Goal: Task Accomplishment & Management: Complete application form

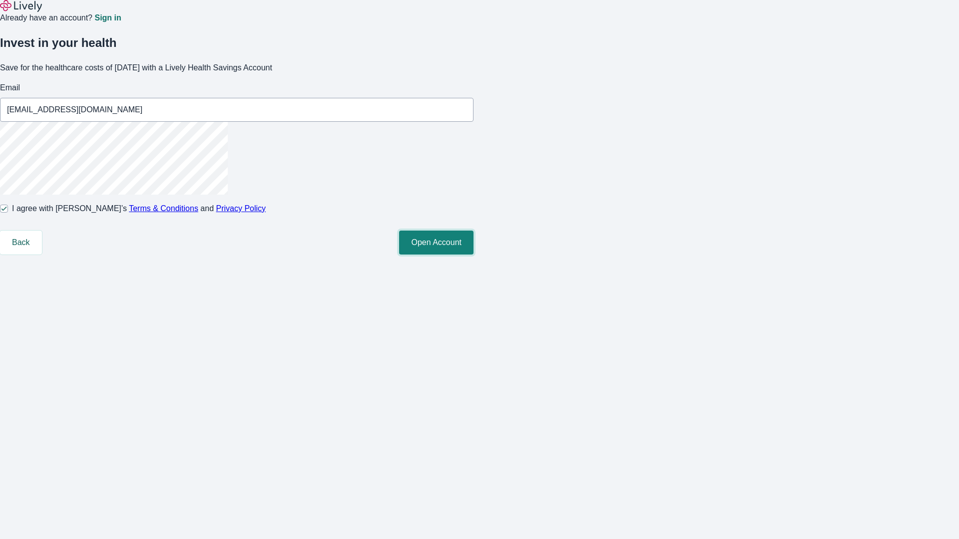
click at [473, 255] on button "Open Account" at bounding box center [436, 243] width 74 height 24
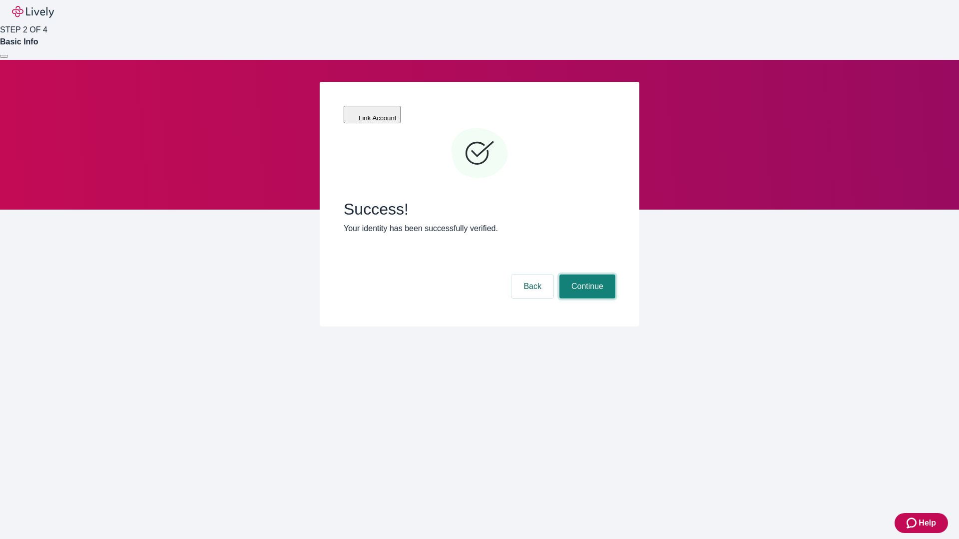
click at [586, 275] on button "Continue" at bounding box center [587, 287] width 56 height 24
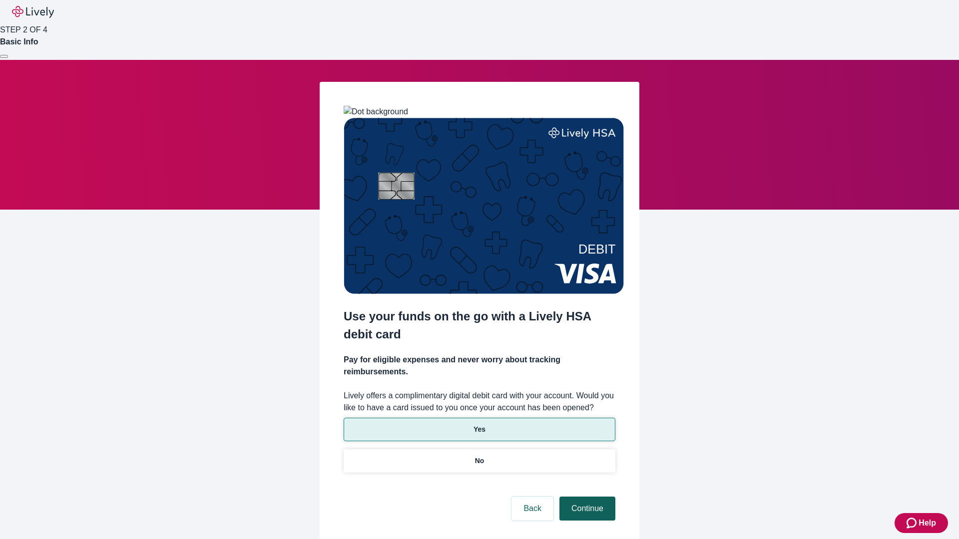
click at [479, 425] on p "Yes" at bounding box center [479, 430] width 12 height 10
click at [586, 497] on button "Continue" at bounding box center [587, 509] width 56 height 24
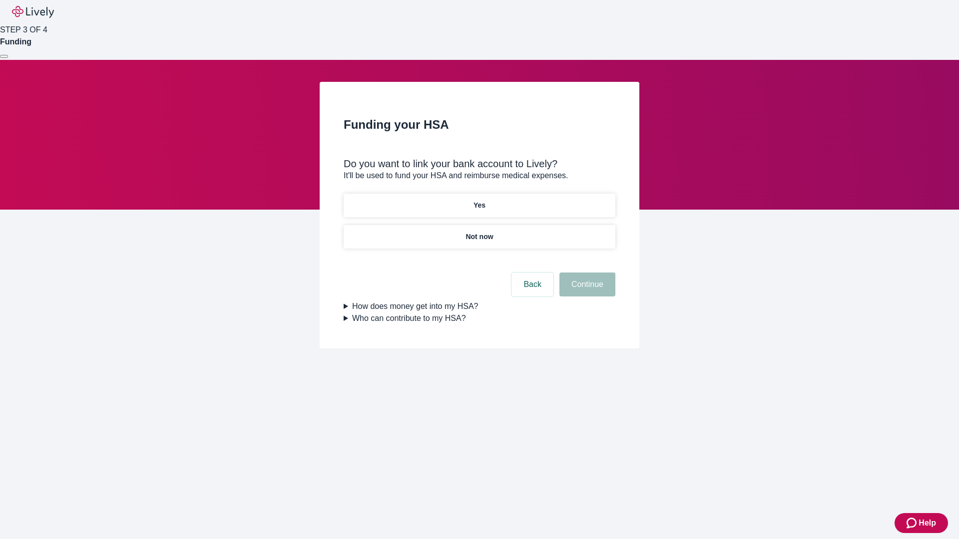
click at [479, 232] on p "Not now" at bounding box center [478, 237] width 27 height 10
click at [586, 291] on button "Continue" at bounding box center [587, 285] width 56 height 24
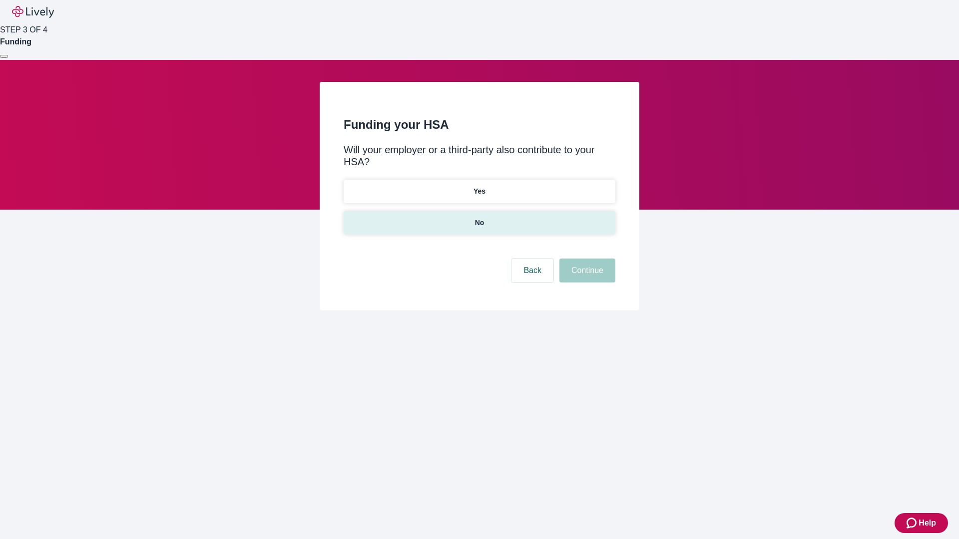
click at [479, 218] on p "No" at bounding box center [479, 223] width 9 height 10
click at [586, 259] on button "Continue" at bounding box center [587, 271] width 56 height 24
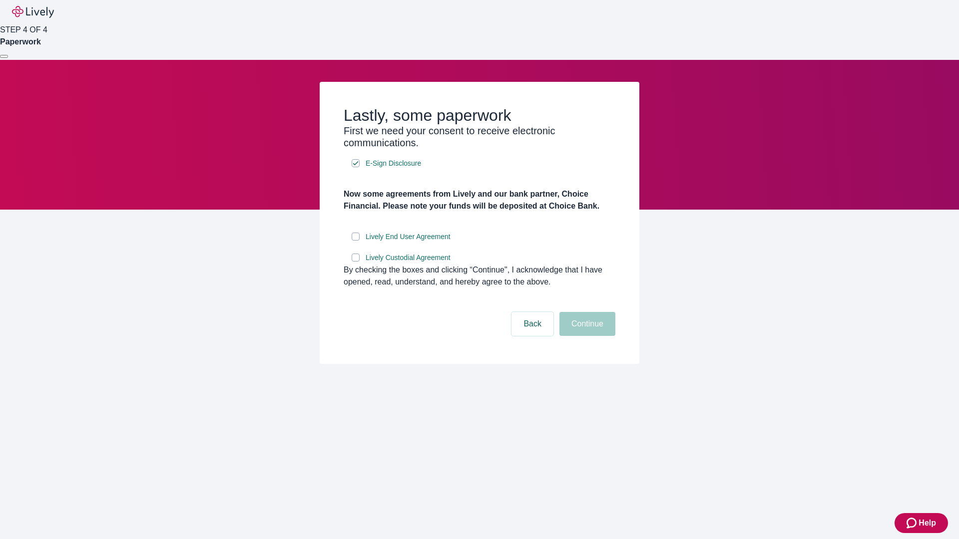
click at [356, 241] on input "Lively End User Agreement" at bounding box center [356, 237] width 8 height 8
checkbox input "true"
click at [356, 262] on input "Lively Custodial Agreement" at bounding box center [356, 258] width 8 height 8
checkbox input "true"
click at [586, 336] on button "Continue" at bounding box center [587, 324] width 56 height 24
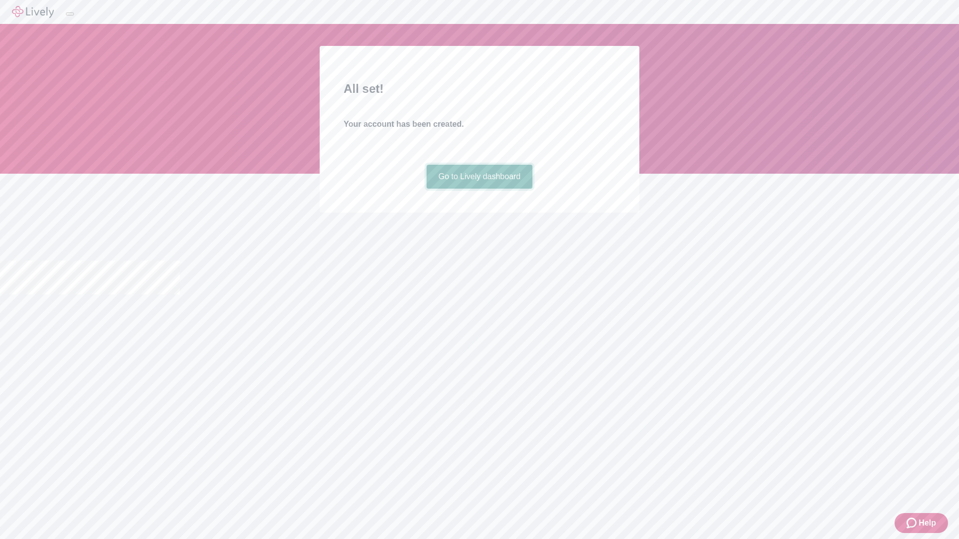
click at [479, 189] on link "Go to Lively dashboard" at bounding box center [480, 177] width 106 height 24
